Goal: Download file/media

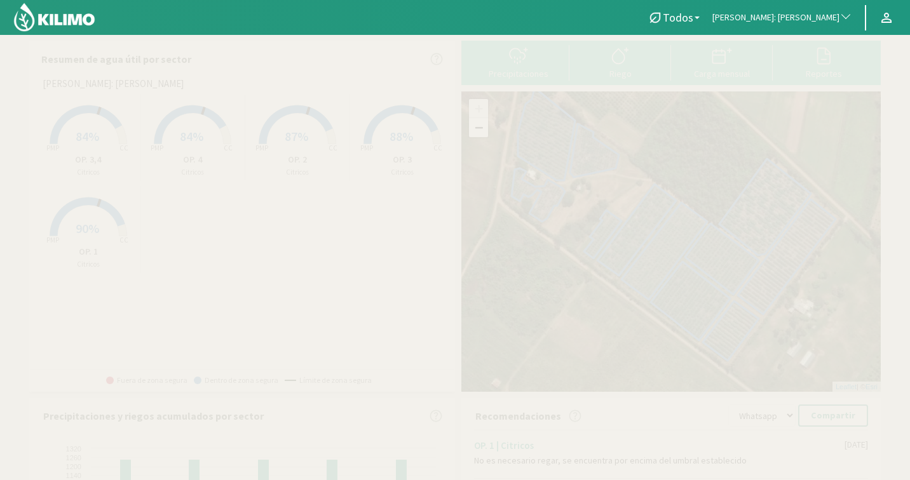
click at [821, 17] on span "[PERSON_NAME]: [PERSON_NAME]" at bounding box center [775, 17] width 127 height 13
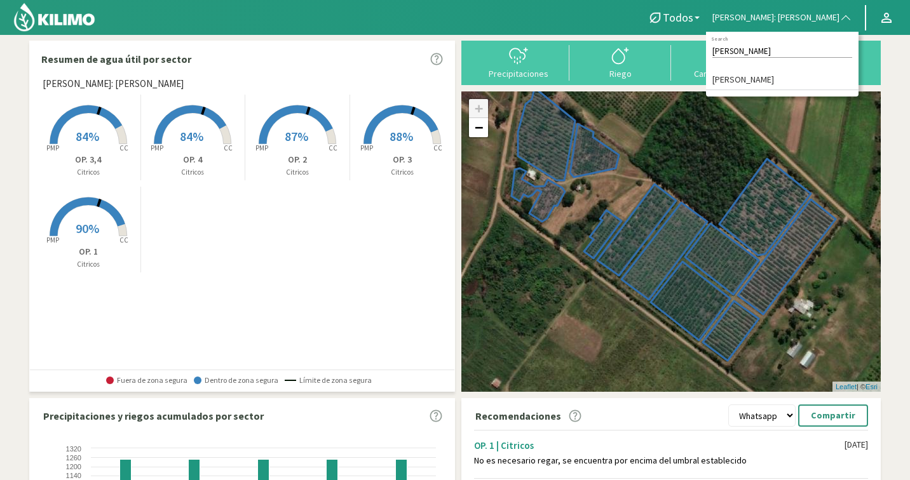
type input "[PERSON_NAME]"
click at [787, 79] on li "[PERSON_NAME]" at bounding box center [782, 81] width 152 height 20
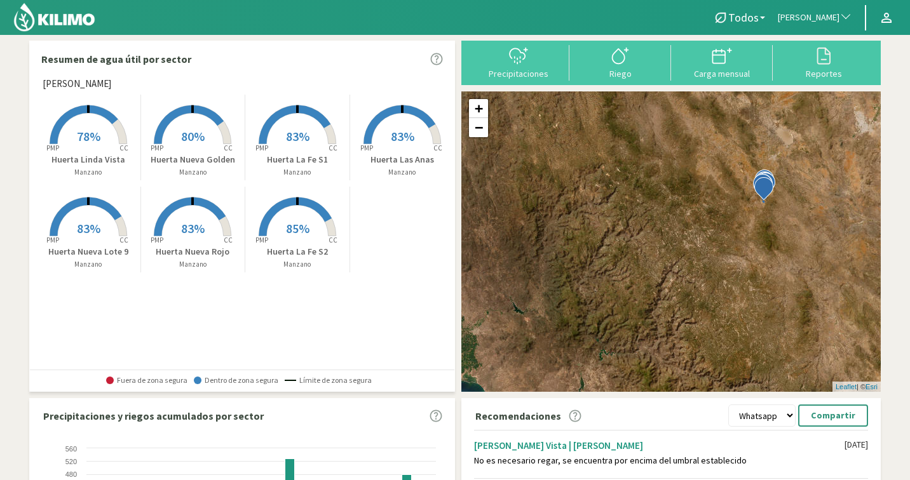
click at [773, 423] on select "Whatsapp Excel PDF" at bounding box center [761, 416] width 67 height 22
select select "2: PDF"
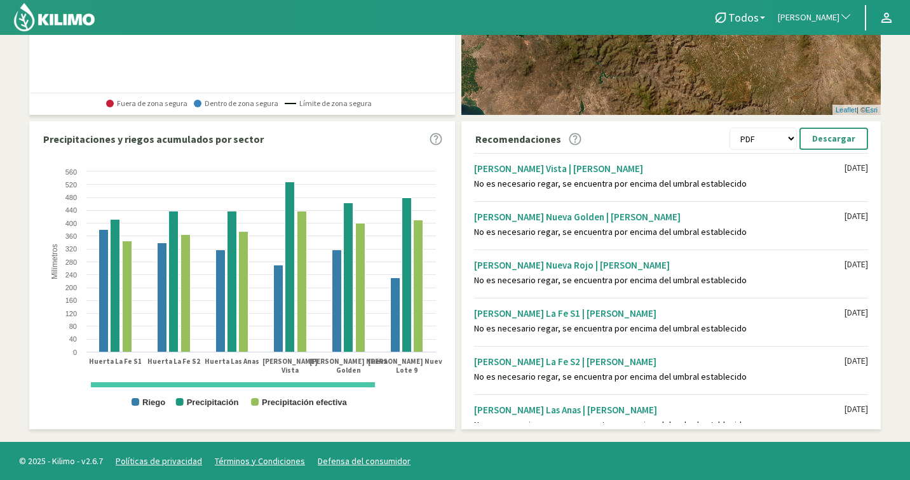
click at [841, 149] on button "Descargar" at bounding box center [833, 139] width 69 height 22
click at [830, 22] on span "[PERSON_NAME]" at bounding box center [809, 17] width 62 height 13
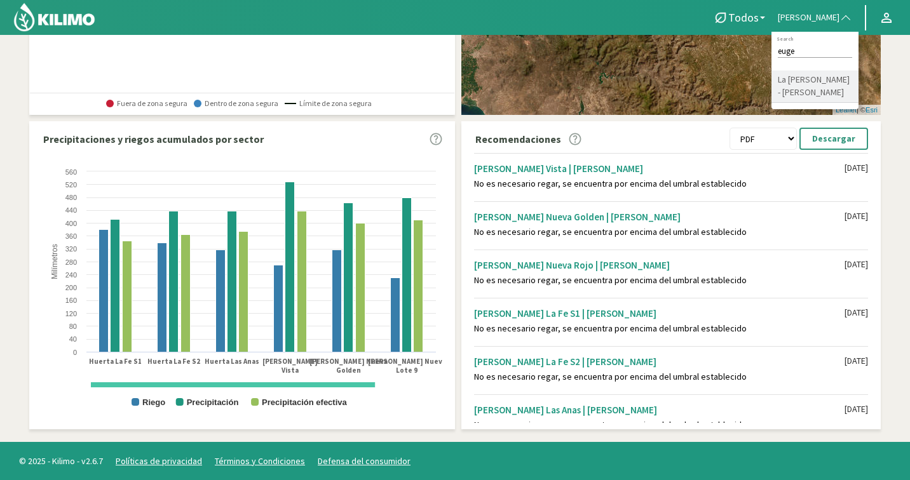
type input "euge"
click at [832, 74] on li "La [PERSON_NAME] - [PERSON_NAME]" at bounding box center [814, 87] width 87 height 32
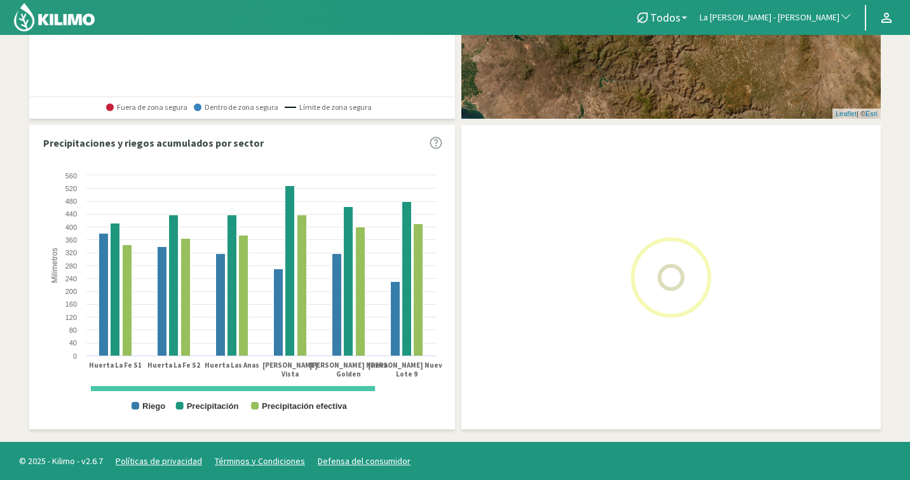
select select "2: PDF"
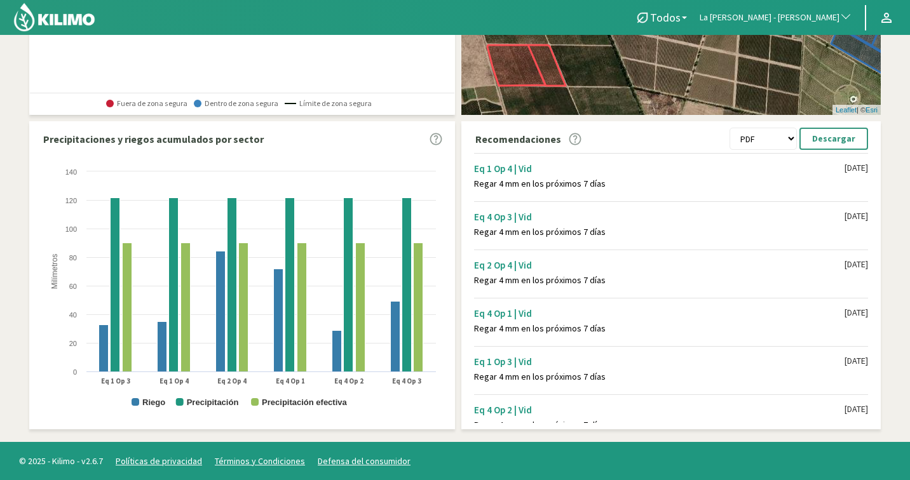
scroll to position [12, 0]
